Goal: Navigation & Orientation: Find specific page/section

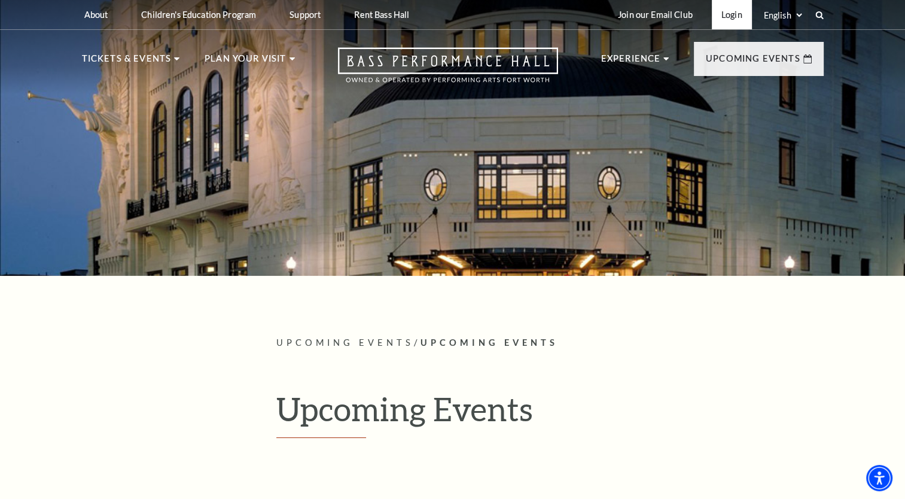
click at [729, 15] on link "Login" at bounding box center [732, 14] width 40 height 29
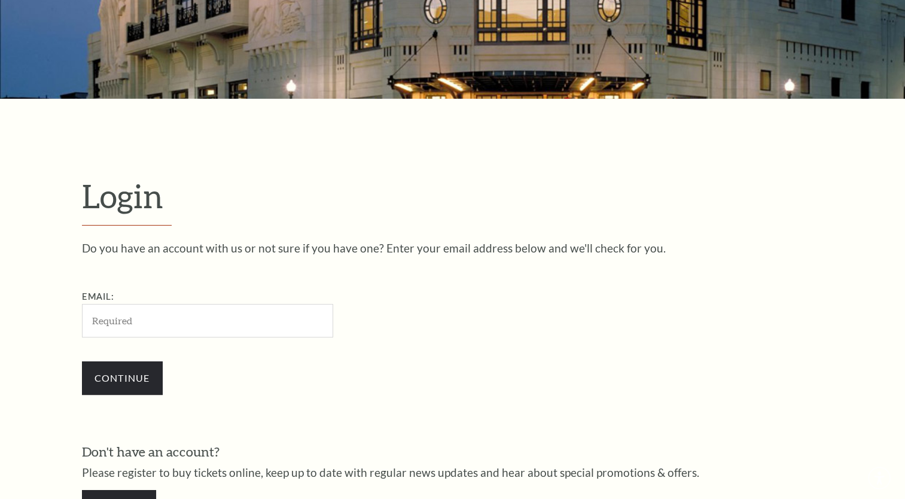
scroll to position [353, 0]
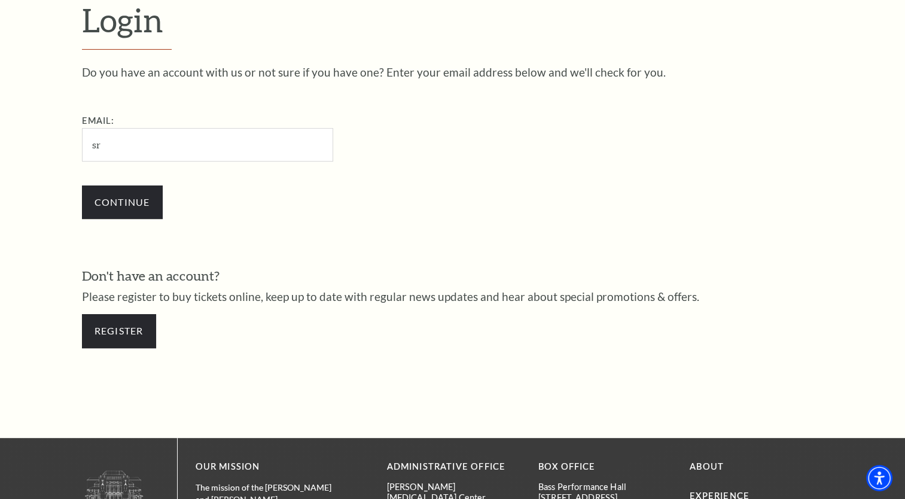
type input "srholly@hotmail.com"
click at [138, 204] on input "Continue" at bounding box center [122, 202] width 81 height 34
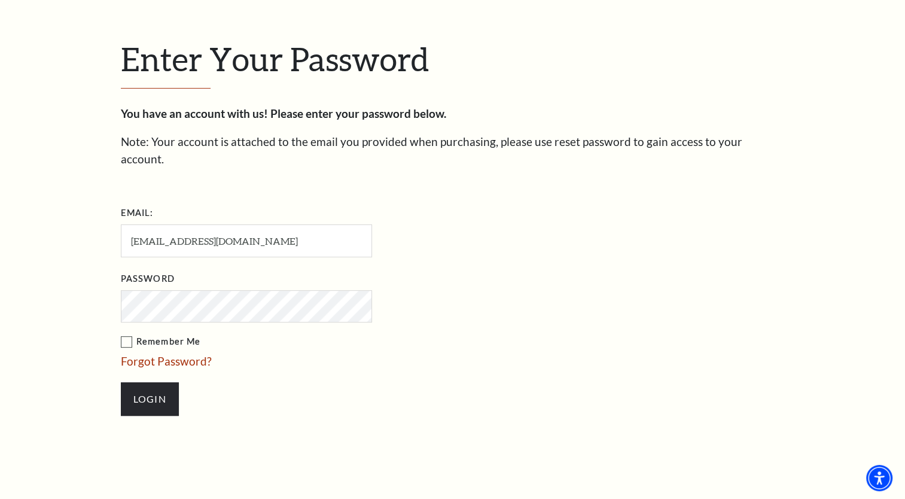
scroll to position [304, 0]
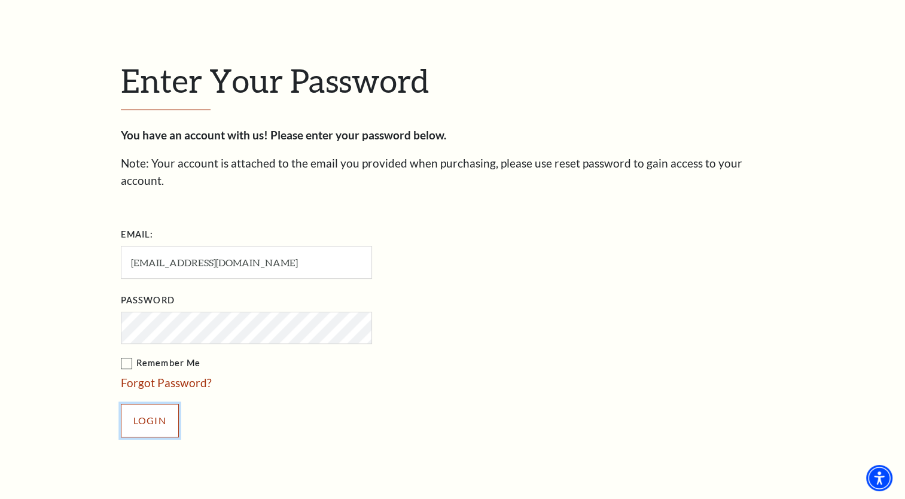
click at [144, 404] on input "Login" at bounding box center [150, 421] width 58 height 34
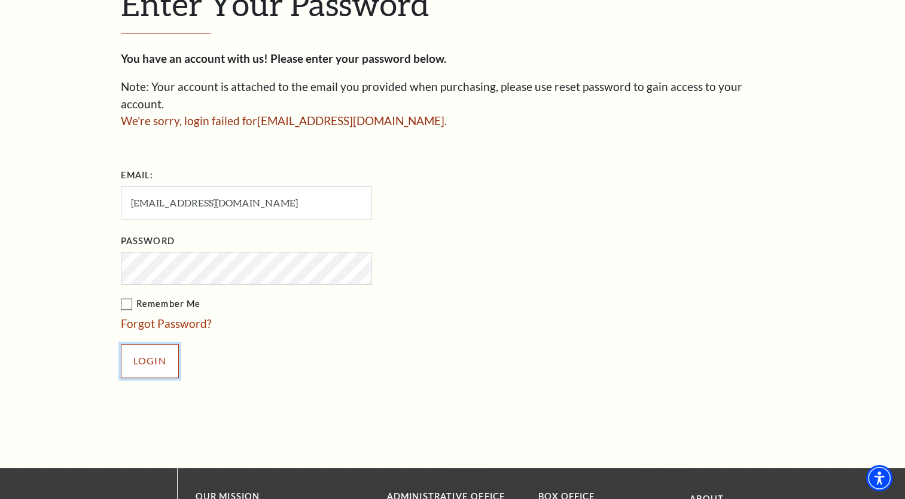
click at [161, 344] on input "Login" at bounding box center [150, 361] width 58 height 34
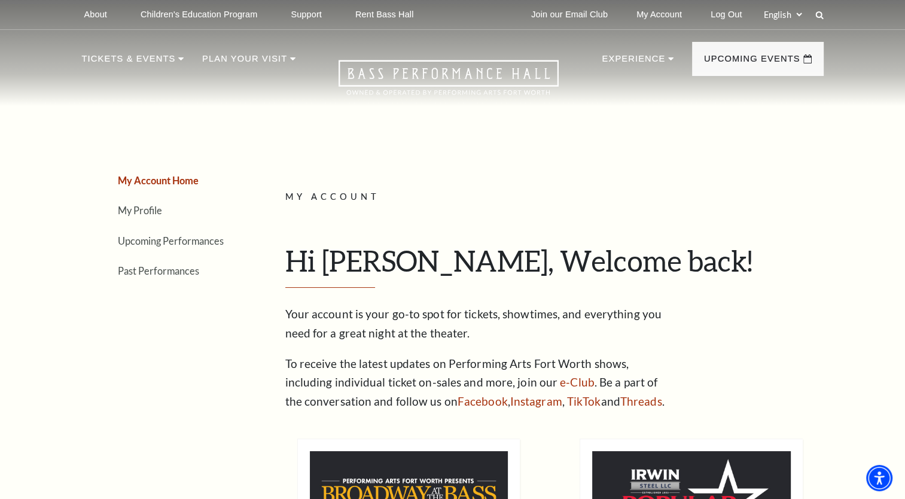
click at [804, 249] on h1 "Hi Stacey, Welcome back!" at bounding box center [549, 265] width 529 height 44
click at [216, 240] on link "Upcoming Performances" at bounding box center [171, 240] width 106 height 11
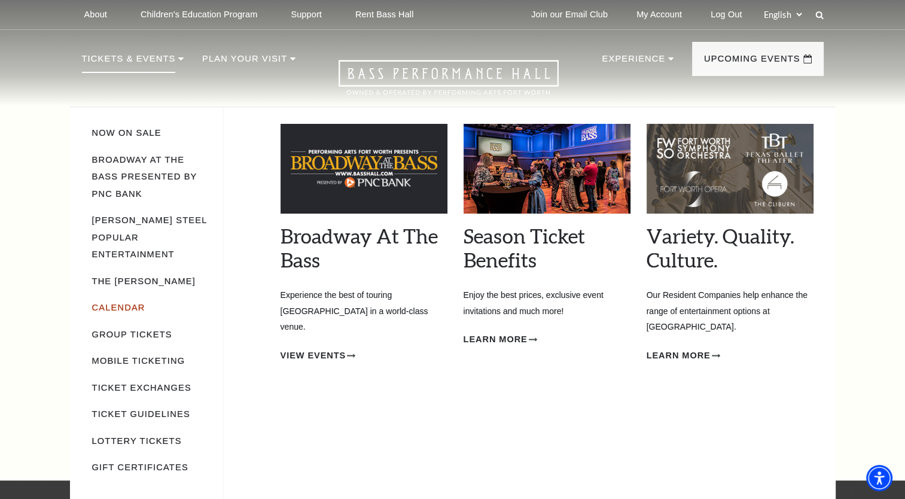
click at [120, 303] on link "Calendar" at bounding box center [118, 308] width 53 height 10
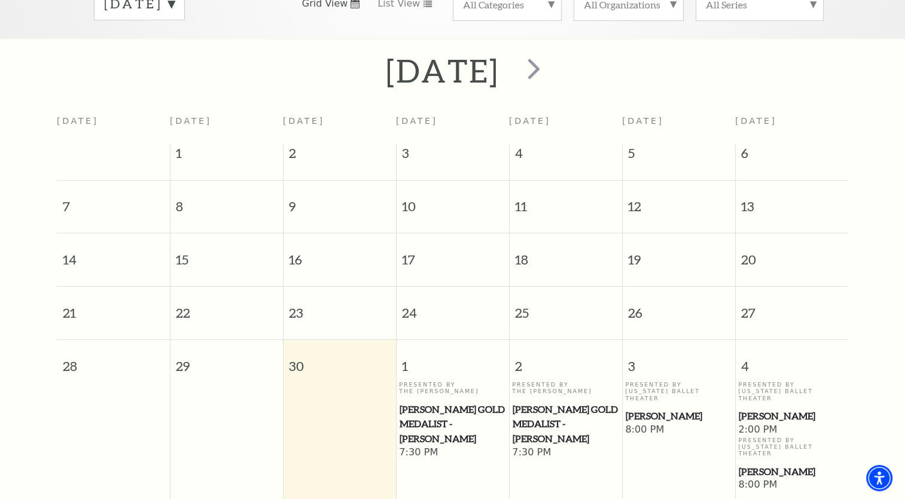
scroll to position [105, 0]
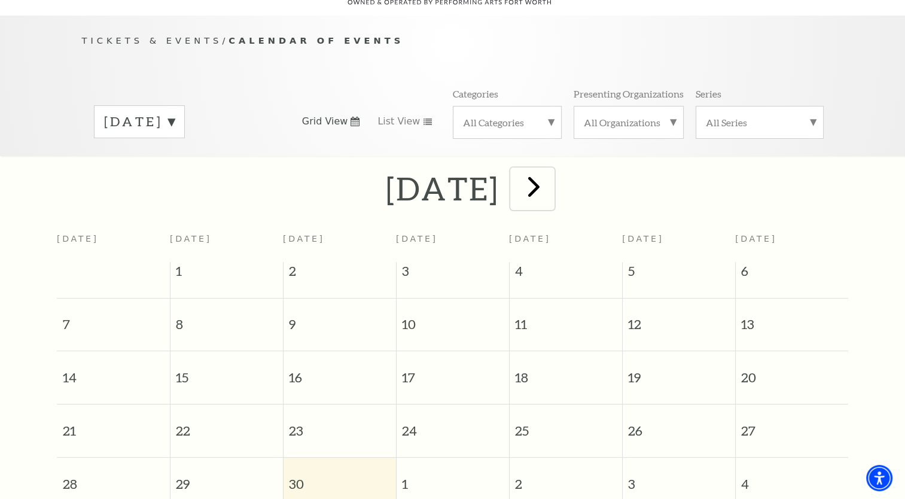
click at [551, 169] on span "next" at bounding box center [534, 186] width 34 height 34
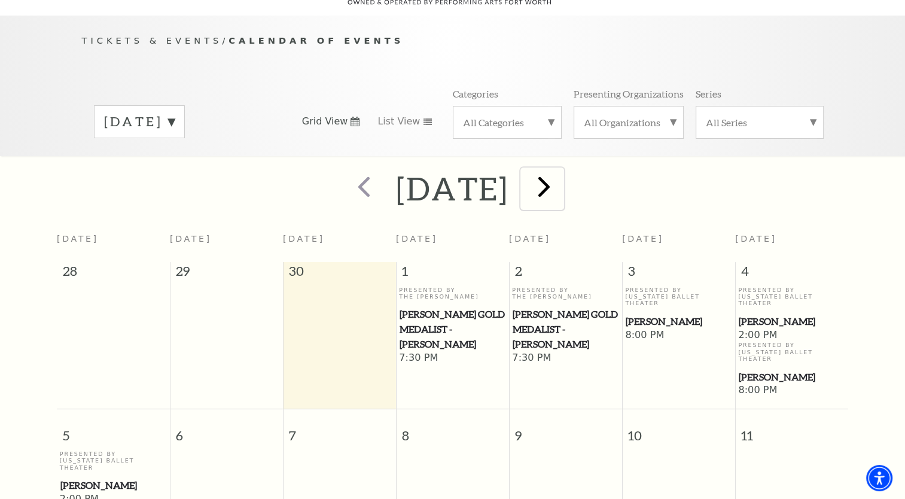
click at [561, 181] on span "next" at bounding box center [544, 186] width 34 height 34
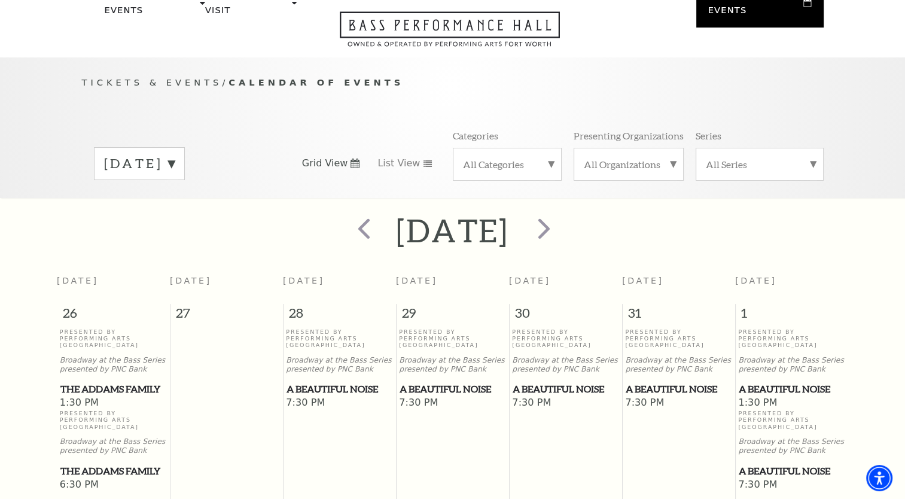
scroll to position [0, 0]
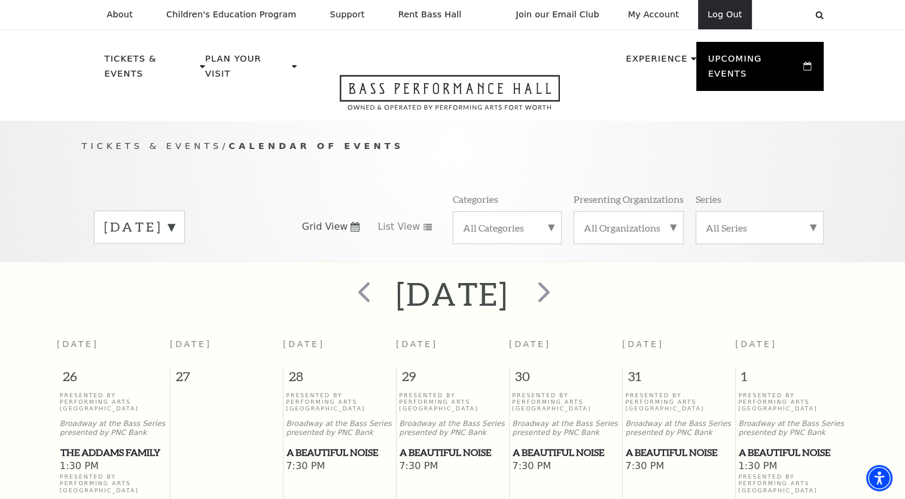
click at [713, 22] on link "Log Out" at bounding box center [725, 14] width 54 height 29
